Goal: Information Seeking & Learning: Learn about a topic

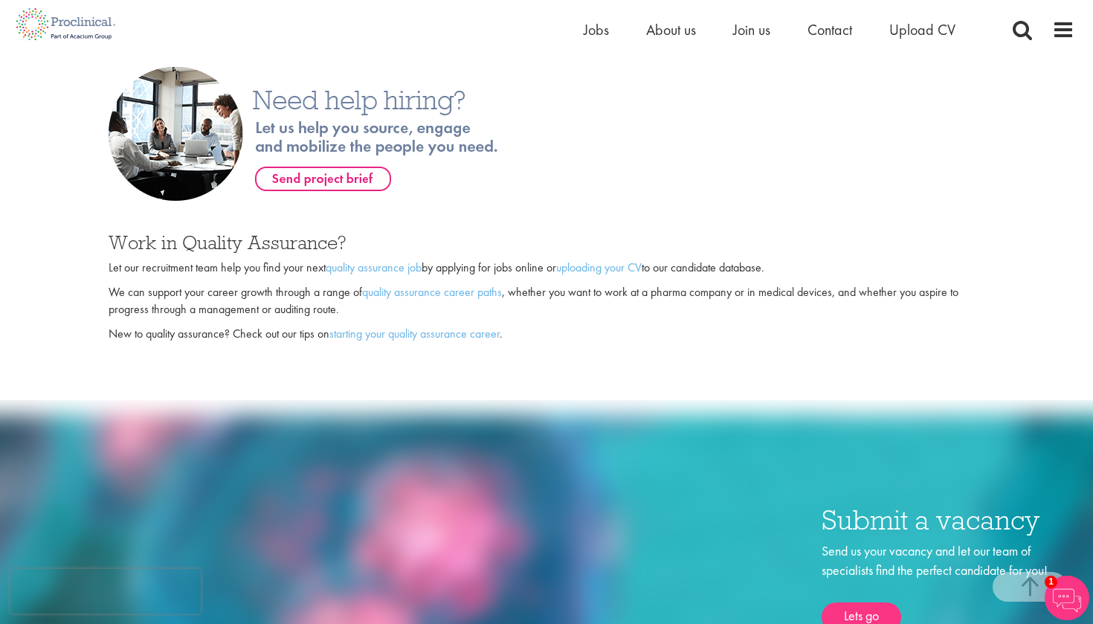
scroll to position [865, 0]
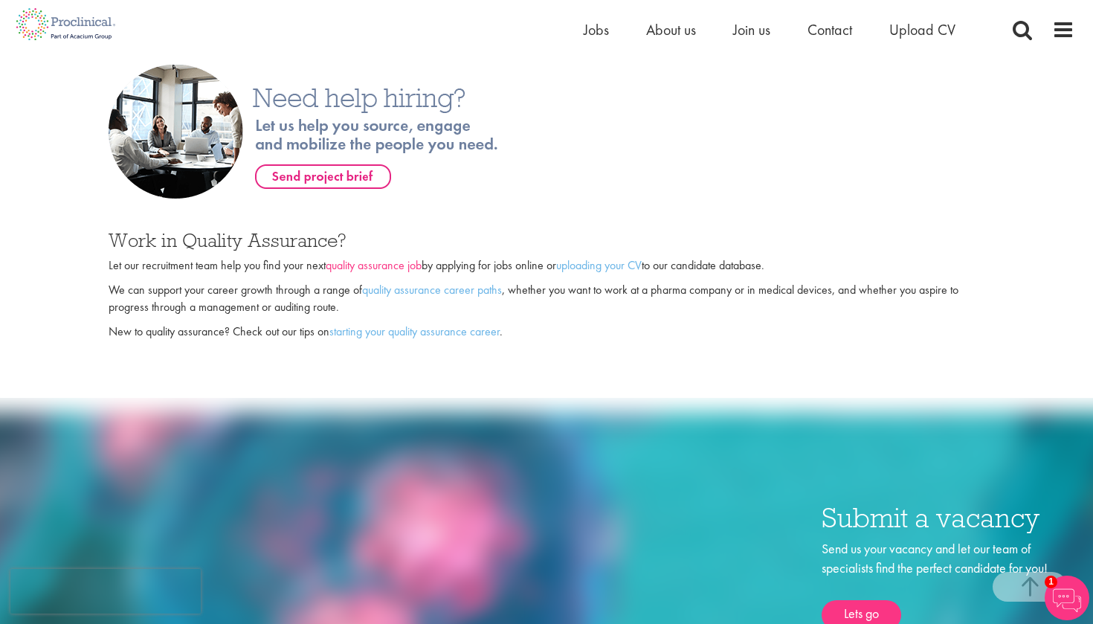
click at [397, 257] on link "quality assurance job" at bounding box center [374, 265] width 96 height 16
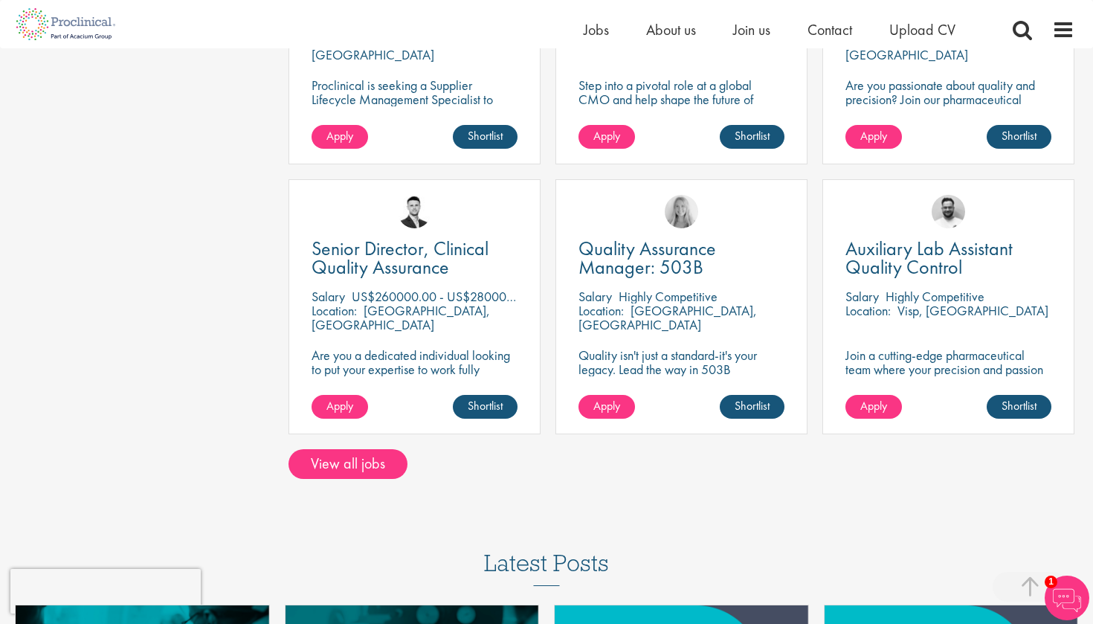
scroll to position [1157, 0]
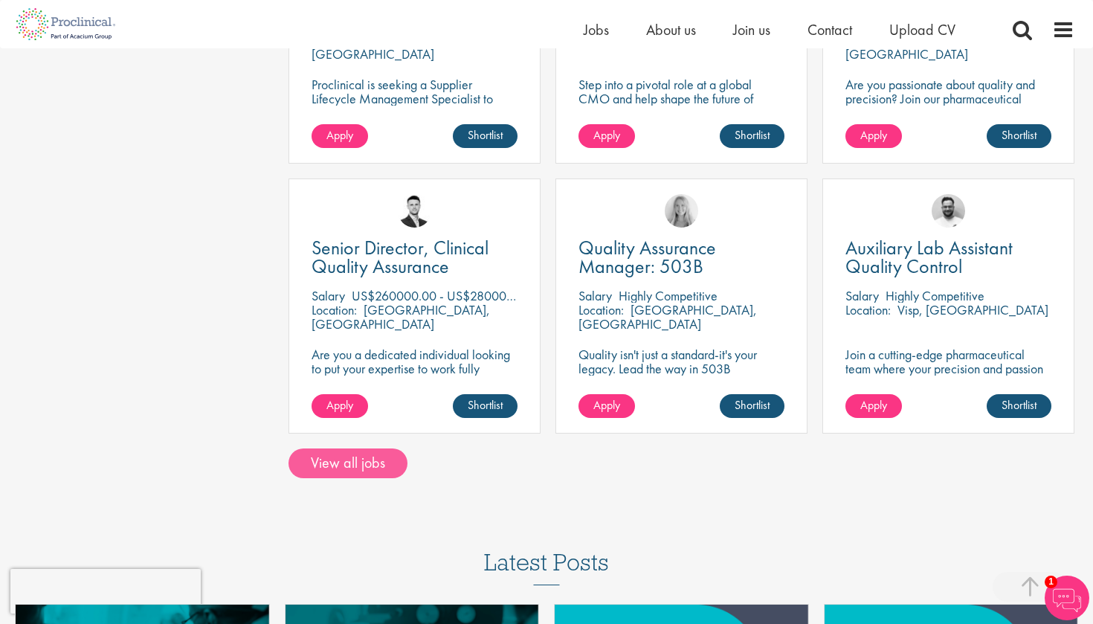
click at [367, 448] on link "View all jobs" at bounding box center [348, 463] width 119 height 30
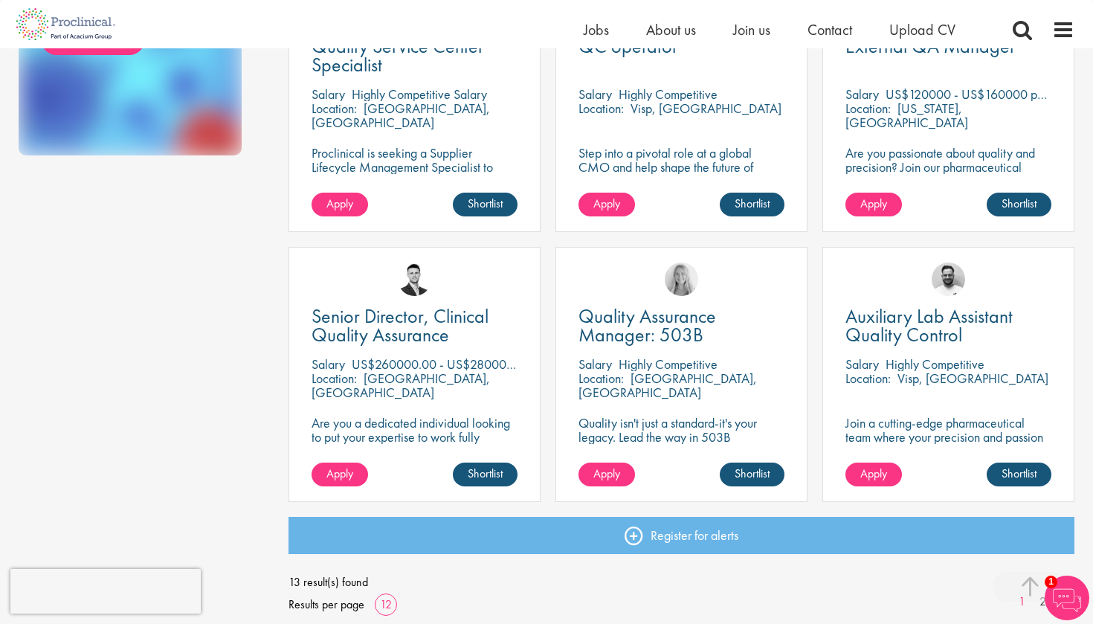
scroll to position [899, 0]
click at [474, 512] on div "Senior Director, Clinical Quality Assurance Salary US$260000.00 - US$280000.00 …" at bounding box center [414, 381] width 267 height 270
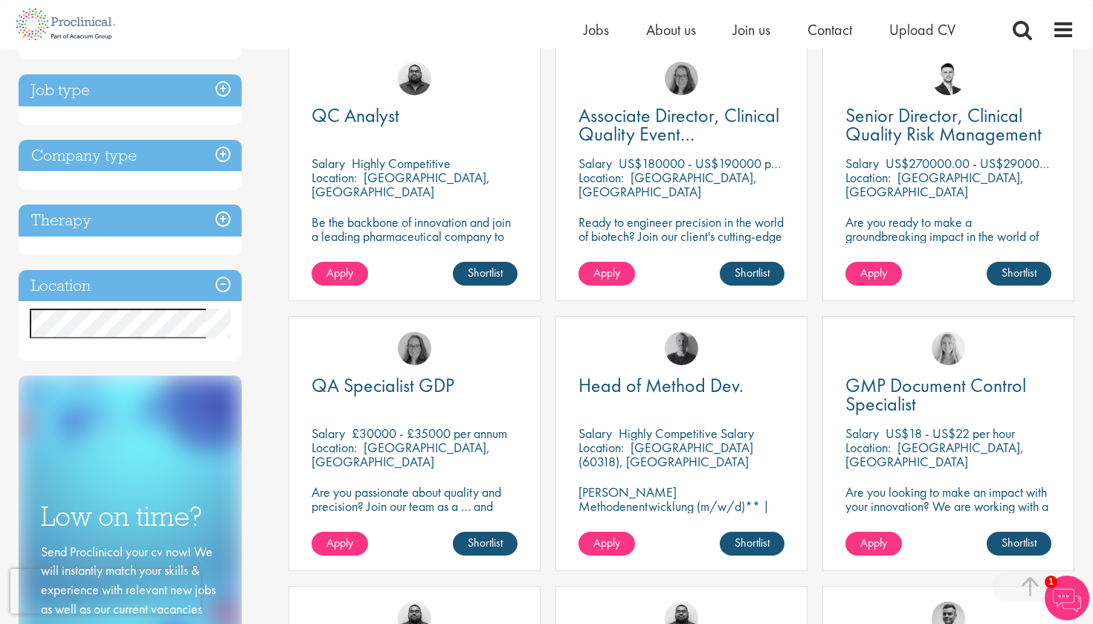
scroll to position [121, 0]
